Goal: Task Accomplishment & Management: Complete application form

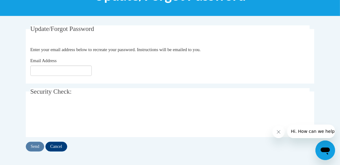
scroll to position [109, 0]
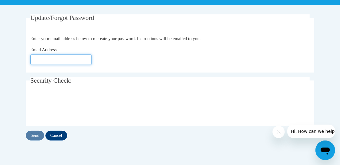
click at [47, 62] on input "Email Address" at bounding box center [60, 60] width 61 height 10
type input "[EMAIL_ADDRESS][PERSON_NAME][DOMAIN_NAME]"
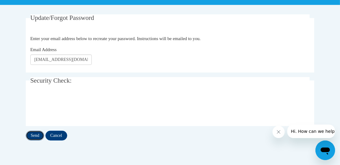
click at [36, 138] on input "Send" at bounding box center [35, 136] width 18 height 10
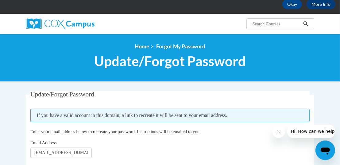
scroll to position [28, 0]
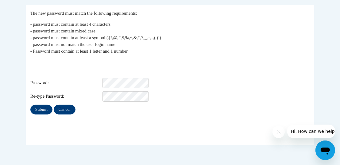
scroll to position [122, 0]
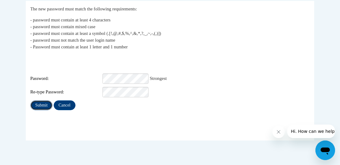
click at [36, 101] on input "Submit" at bounding box center [41, 106] width 22 height 10
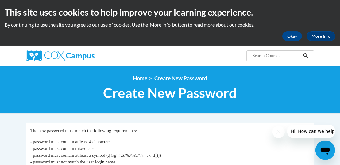
scroll to position [101, 0]
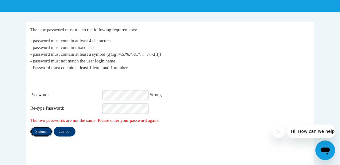
click at [39, 127] on input "Submit" at bounding box center [41, 132] width 22 height 10
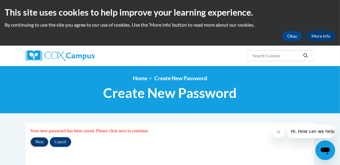
click at [39, 142] on input "Next" at bounding box center [39, 142] width 18 height 10
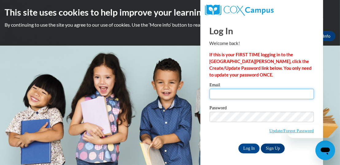
type input "shelby.gordon@huttoisd.net"
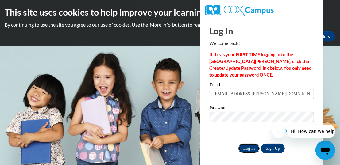
click at [247, 150] on input "Log In" at bounding box center [248, 149] width 21 height 10
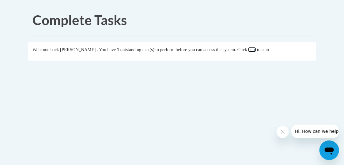
click at [256, 50] on link "here" at bounding box center [252, 49] width 8 height 5
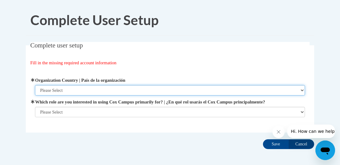
click at [77, 92] on select "Please Select United States | Estados Unidos Outside of the United States | Fue…" at bounding box center [170, 90] width 270 height 10
select select "ad49bcad-a171-4b2e-b99c-48b446064914"
click at [35, 85] on select "Please Select United States | Estados Unidos Outside of the United States | Fue…" at bounding box center [170, 90] width 270 height 10
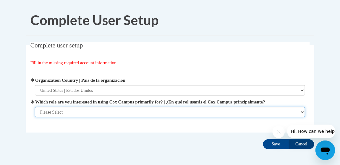
click at [76, 112] on select "Please Select College/University | Colegio/Universidad Community/Nonprofit Part…" at bounding box center [170, 112] width 270 height 10
select select "fbf2d438-af2f-41f8-98f1-81c410e29de3"
click at [35, 117] on select "Please Select College/University | Colegio/Universidad Community/Nonprofit Part…" at bounding box center [170, 112] width 270 height 10
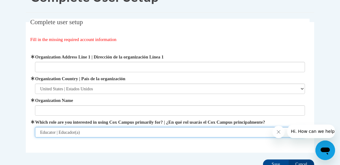
scroll to position [24, 0]
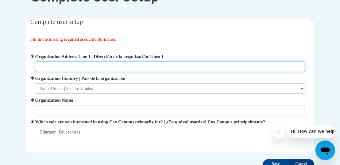
click at [63, 66] on input "Organization Address Line 1 | Dirección de la organización Línea 1" at bounding box center [170, 67] width 270 height 10
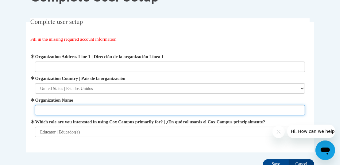
click at [50, 107] on input "Organization Name" at bounding box center [170, 110] width 270 height 10
type input "Cottonwood Creek Elementary"
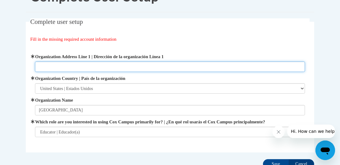
click at [75, 66] on input "Organization Address Line 1 | Dirección de la organización Línea 1" at bounding box center [170, 67] width 270 height 10
paste input "3160 Limmer Loop, Hutto, TX 78634"
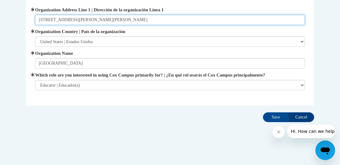
scroll to position [71, 0]
type input "3160 Limmer Loop, Hutto, TX 78634"
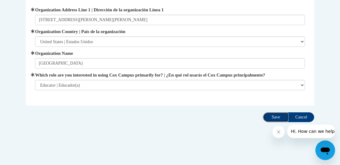
click at [270, 115] on input "Save" at bounding box center [276, 117] width 26 height 10
